Goal: Find specific page/section: Find specific page/section

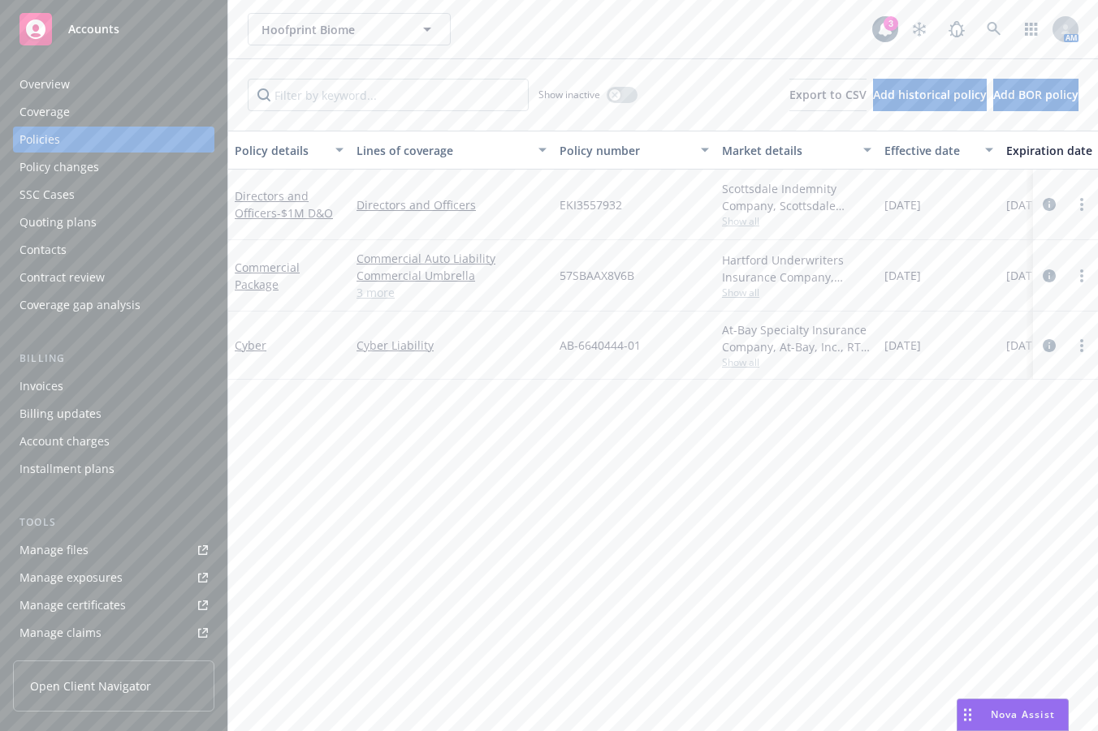
click at [739, 438] on div "Policy details Lines of coverage Policy number Market details Effective date Ex…" at bounding box center [662, 437] width 869 height 613
click at [977, 30] on link at bounding box center [993, 29] width 32 height 32
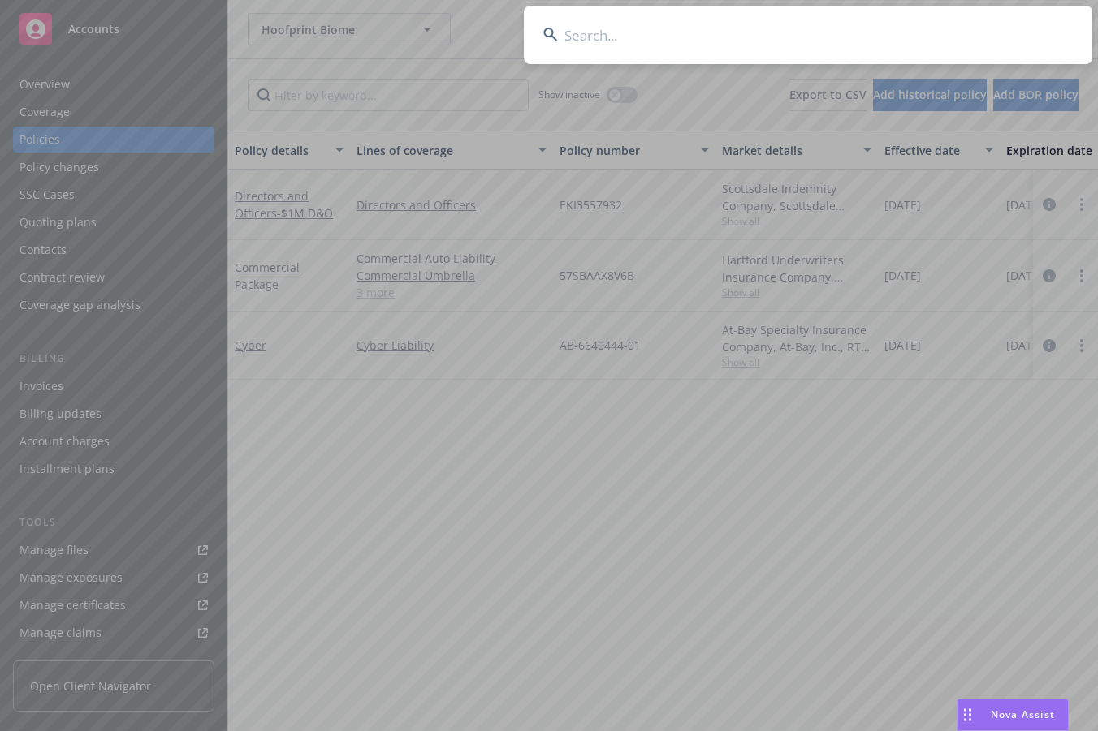
type input "f"
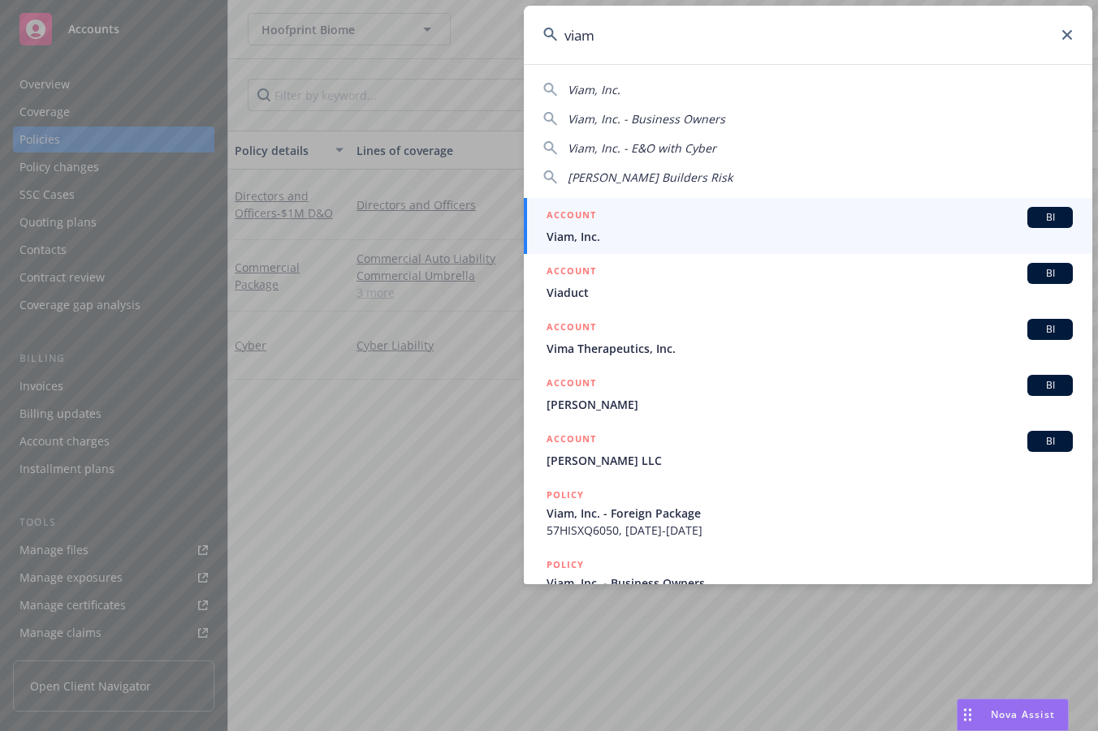
type input "viam"
click at [747, 220] on div "ACCOUNT BI" at bounding box center [809, 217] width 526 height 21
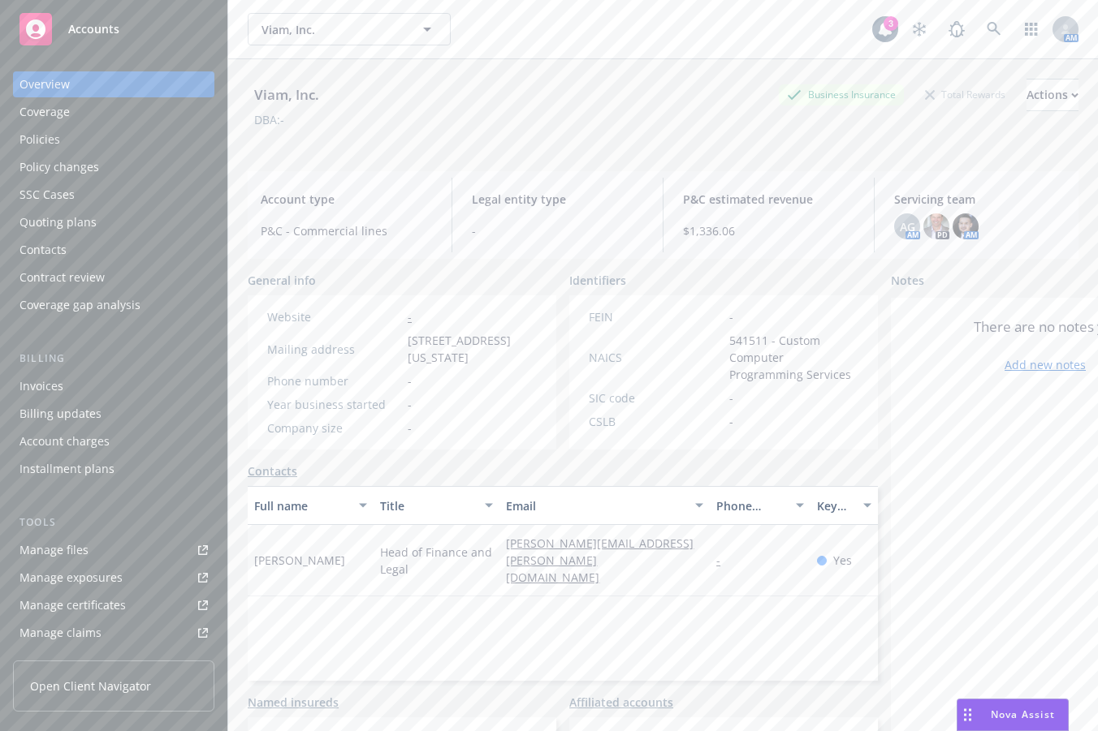
click at [609, 117] on div "DBA: -" at bounding box center [663, 119] width 830 height 17
click at [101, 136] on div "Policies" at bounding box center [113, 140] width 188 height 26
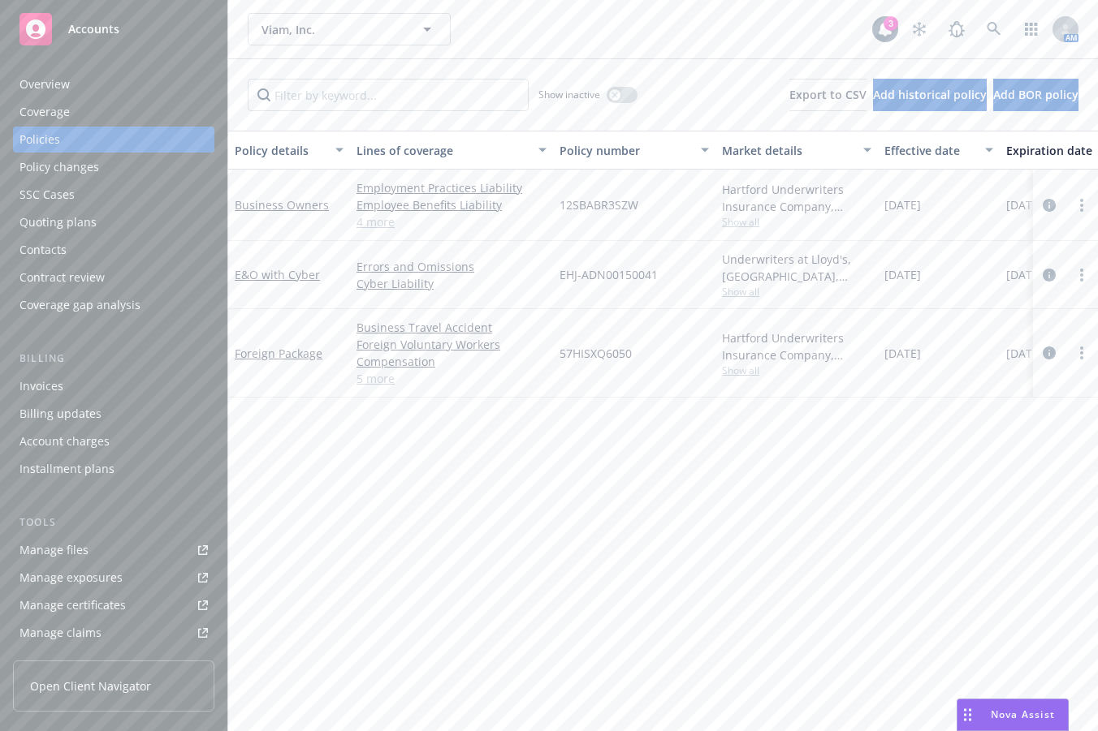
click at [123, 550] on link "Manage files" at bounding box center [113, 550] width 201 height 26
